Goal: Check status: Check status

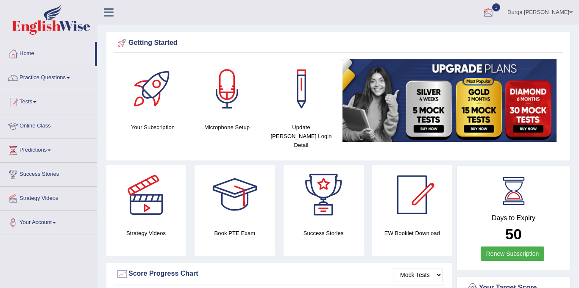
click at [495, 16] on div at bounding box center [488, 12] width 13 height 13
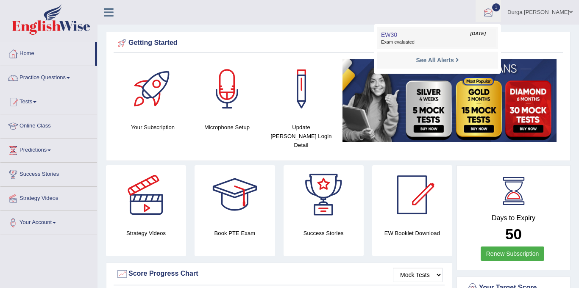
click at [479, 35] on span "Aug 31, 2025" at bounding box center [478, 34] width 15 height 7
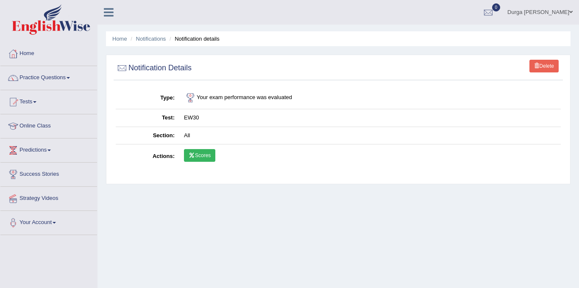
click at [205, 156] on link "Scores" at bounding box center [199, 155] width 31 height 13
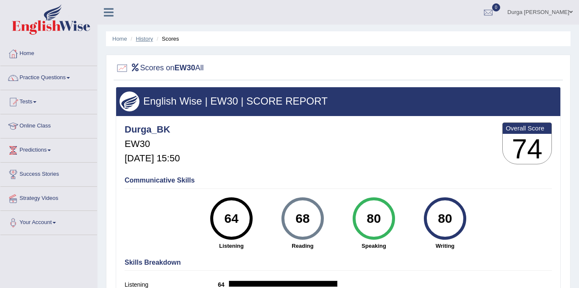
click at [148, 39] on link "History" at bounding box center [144, 39] width 17 height 6
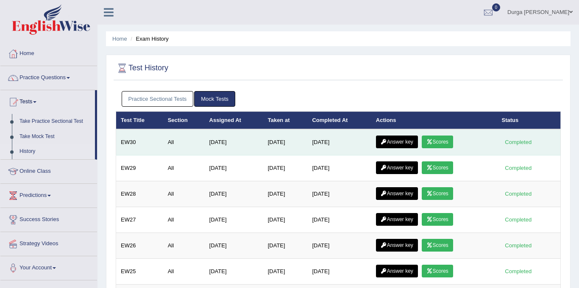
click at [409, 145] on link "Answer key" at bounding box center [397, 142] width 42 height 13
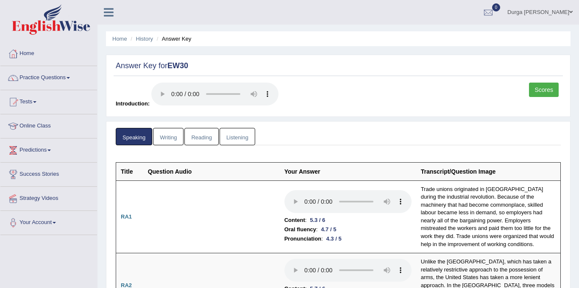
click at [175, 137] on link "Writing" at bounding box center [168, 136] width 31 height 17
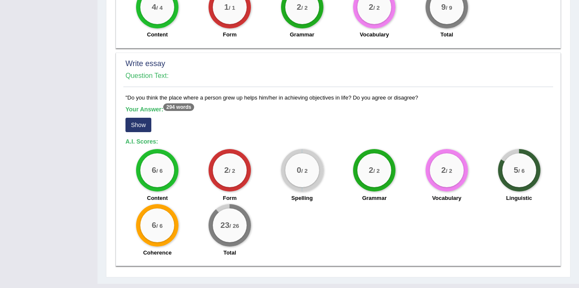
scroll to position [571, 0]
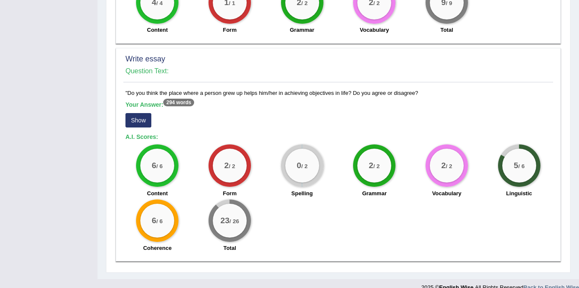
click at [135, 120] on button "Show" at bounding box center [139, 120] width 26 height 14
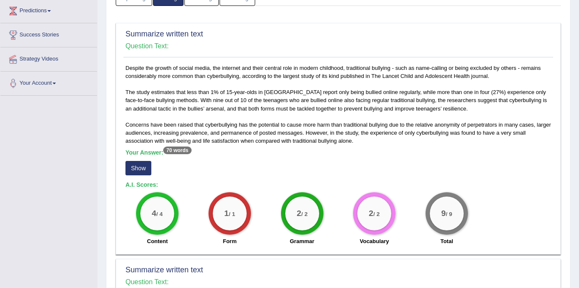
scroll to position [0, 0]
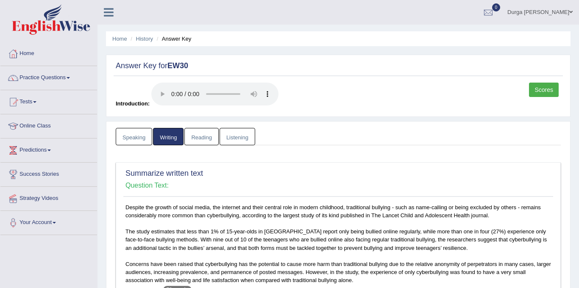
click at [199, 137] on link "Reading" at bounding box center [202, 136] width 34 height 17
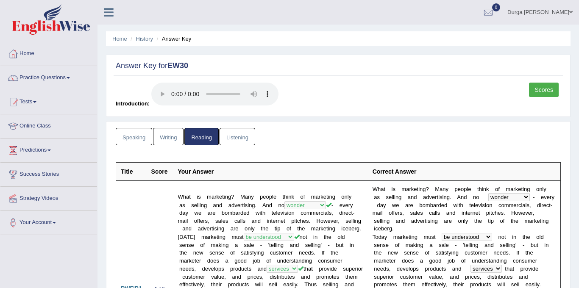
click at [242, 133] on link "Listening" at bounding box center [238, 136] width 36 height 17
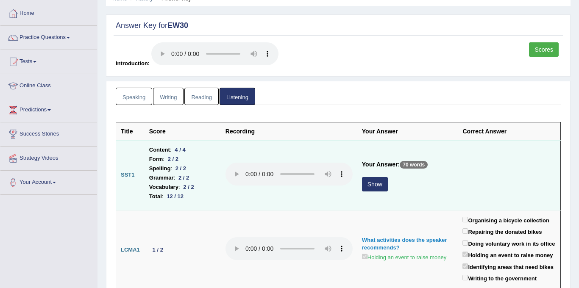
scroll to position [42, 0]
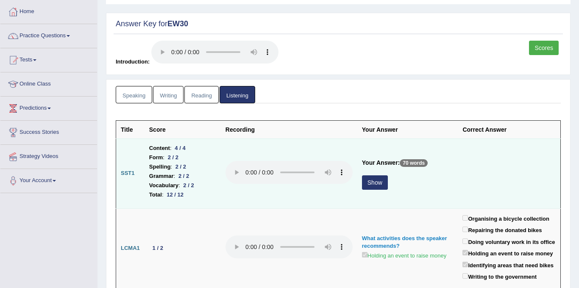
click at [378, 181] on button "Show" at bounding box center [375, 183] width 26 height 14
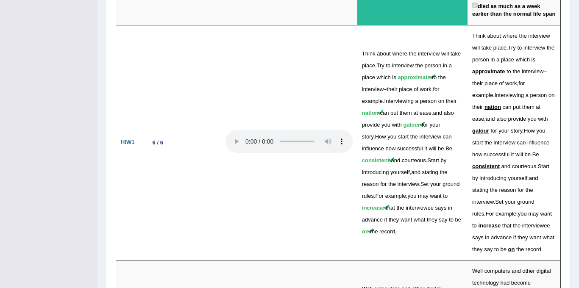
scroll to position [1939, 0]
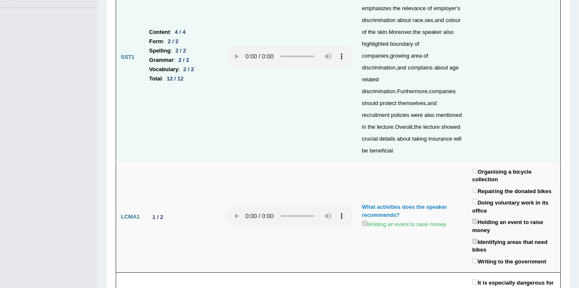
scroll to position [0, 0]
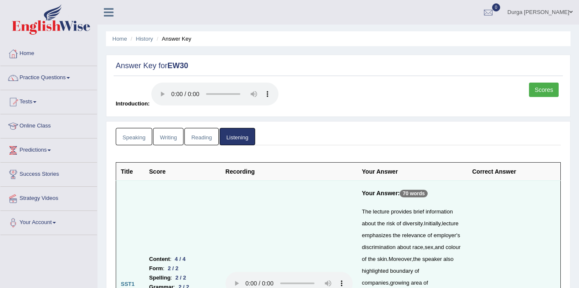
click at [556, 95] on link "Scores" at bounding box center [544, 90] width 30 height 14
